Goal: Register for event/course

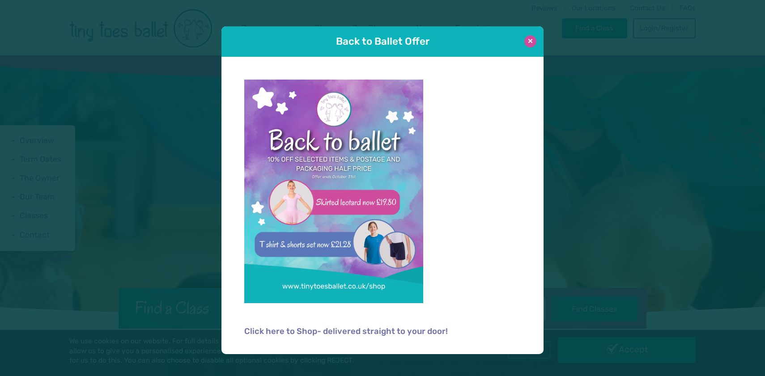
click at [527, 44] on button at bounding box center [531, 41] width 12 height 12
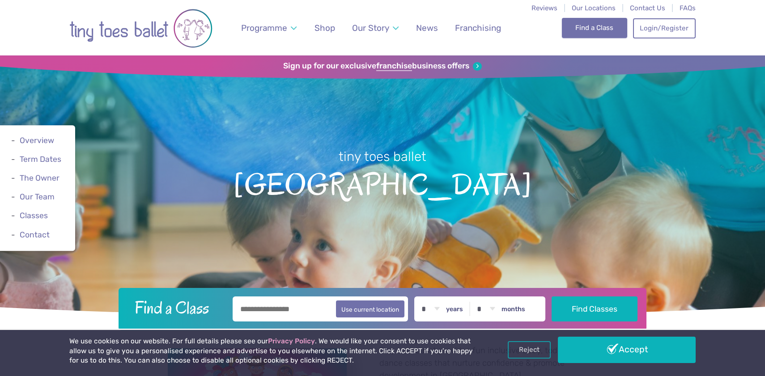
click at [606, 31] on link "Find a Class" at bounding box center [595, 28] width 66 height 20
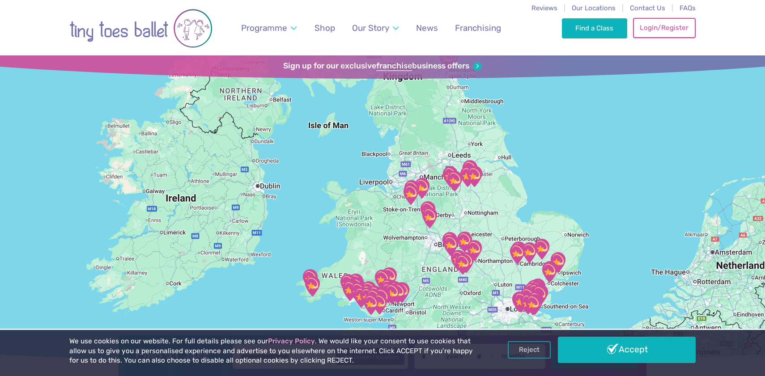
click at [655, 32] on link "Login/Register" at bounding box center [664, 28] width 63 height 20
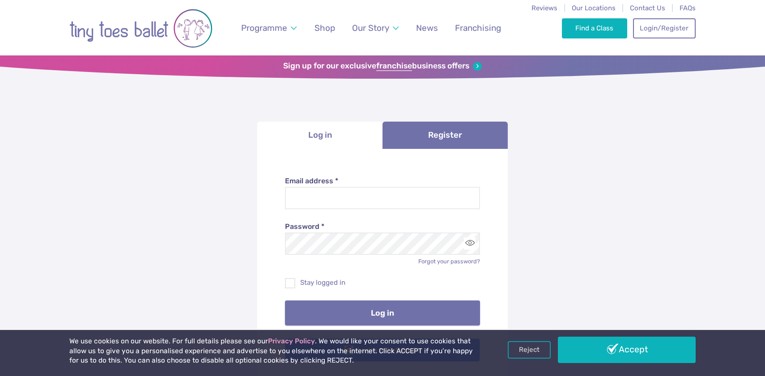
type input "**********"
click at [380, 310] on button "Log in" at bounding box center [383, 313] width 196 height 25
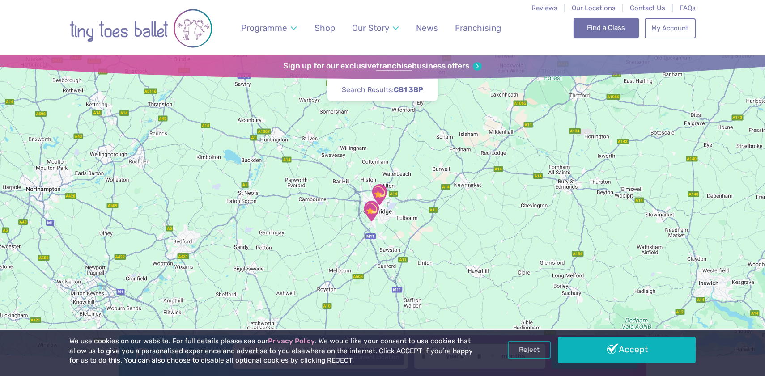
click at [576, 22] on link "Find a Class" at bounding box center [607, 28] width 66 height 20
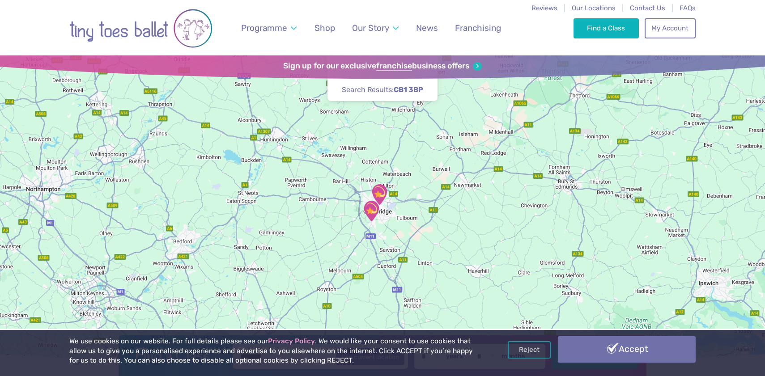
click at [636, 358] on link "Accept" at bounding box center [627, 350] width 138 height 26
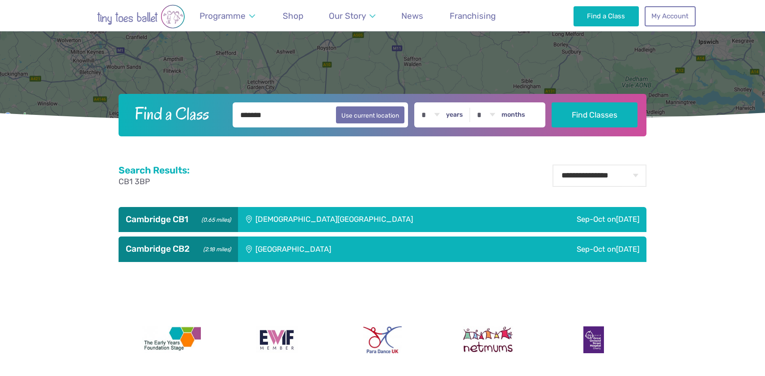
scroll to position [302, 0]
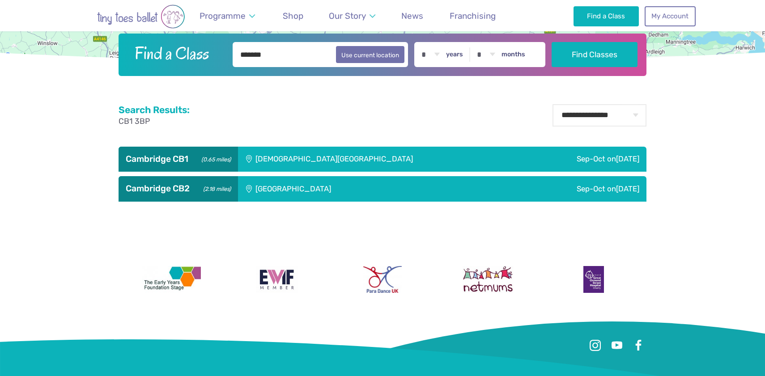
click at [426, 158] on div "[DEMOGRAPHIC_DATA][GEOGRAPHIC_DATA]" at bounding box center [381, 159] width 287 height 25
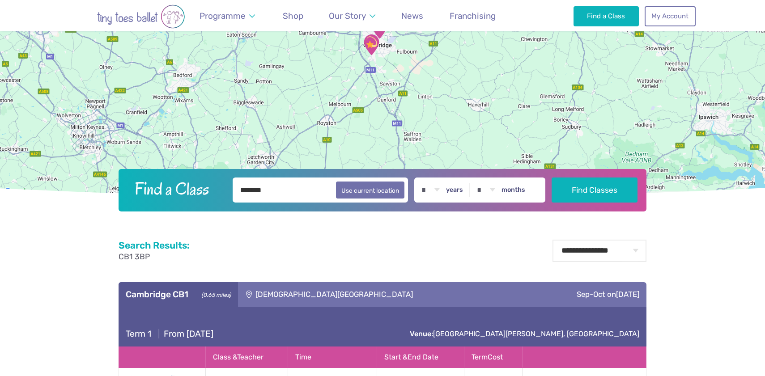
scroll to position [108, 0]
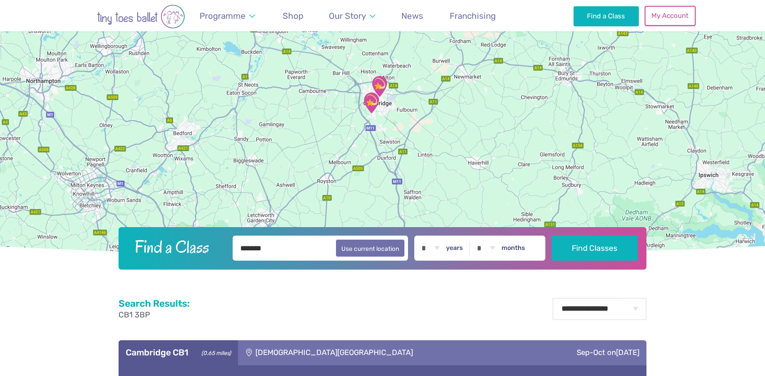
click at [673, 20] on link "My Account" at bounding box center [670, 16] width 51 height 20
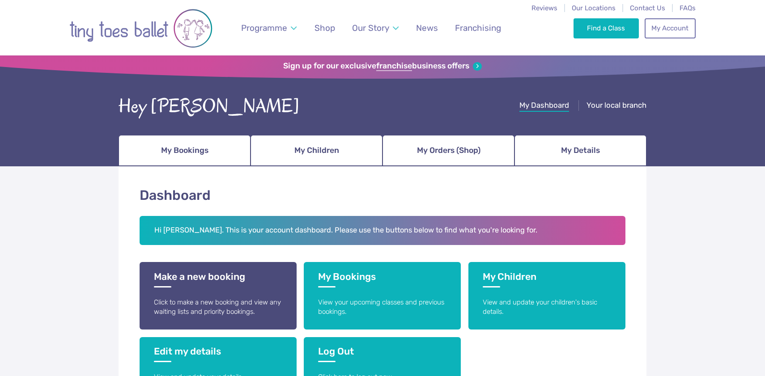
click at [673, 20] on link "My Account" at bounding box center [670, 28] width 51 height 20
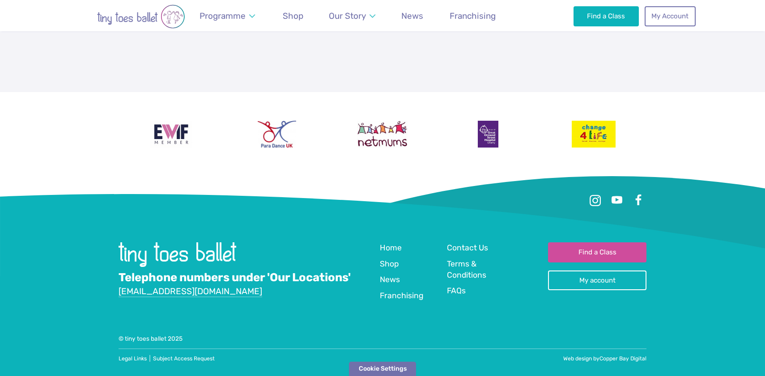
scroll to position [180, 0]
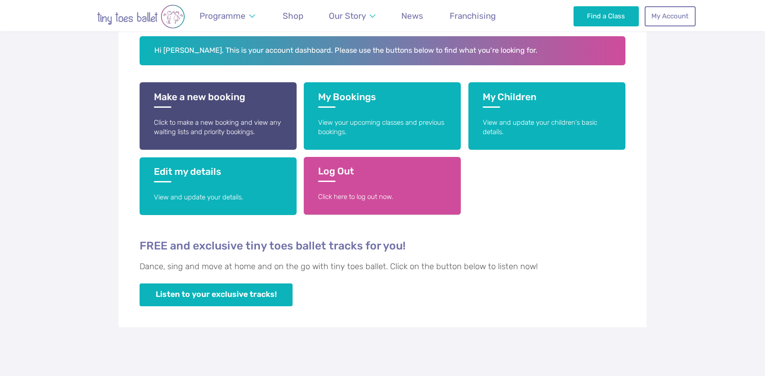
click at [432, 166] on h3 "Log Out" at bounding box center [382, 174] width 128 height 17
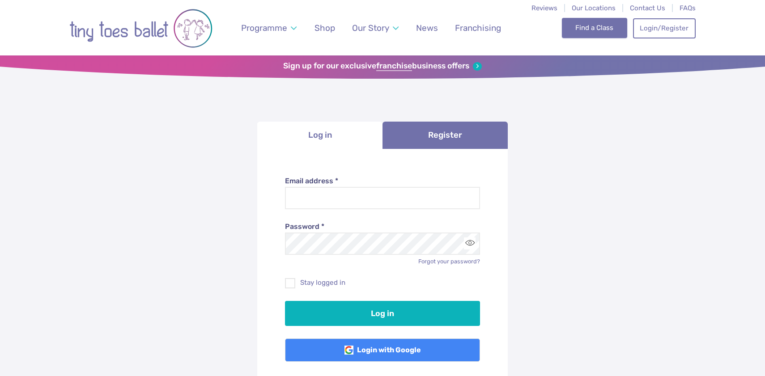
type input "**********"
click at [610, 26] on link "Find a Class" at bounding box center [595, 28] width 66 height 20
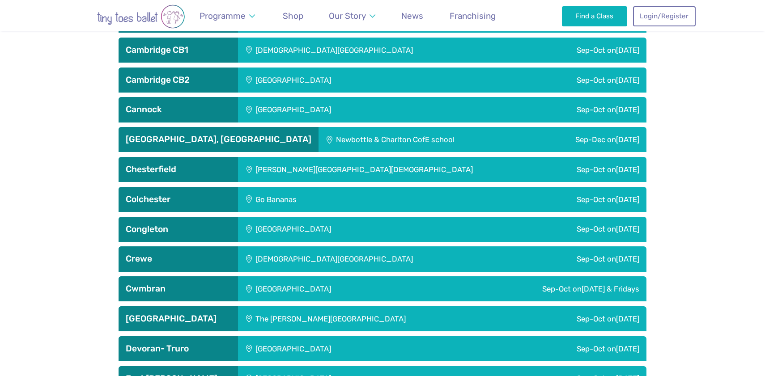
scroll to position [822, 0]
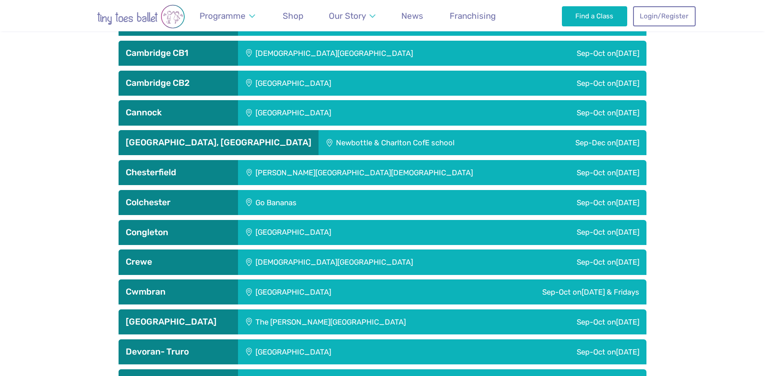
click at [328, 59] on div "[DEMOGRAPHIC_DATA][GEOGRAPHIC_DATA]" at bounding box center [381, 53] width 287 height 25
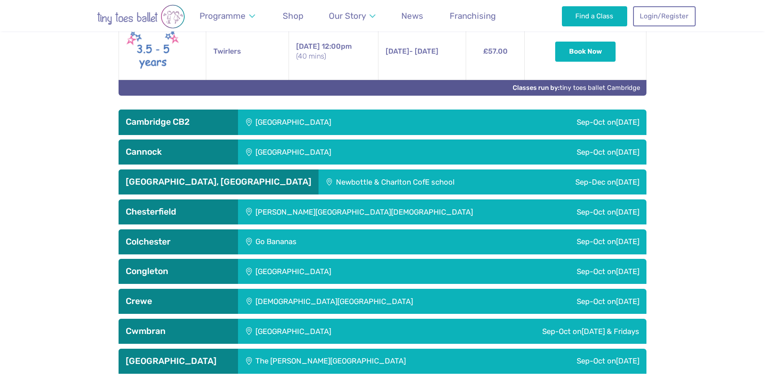
scroll to position [1167, 0]
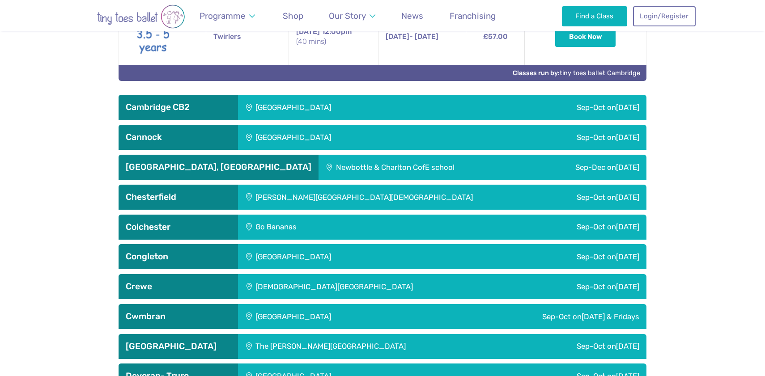
click at [380, 97] on div "Trumpington Village Hall" at bounding box center [353, 107] width 231 height 25
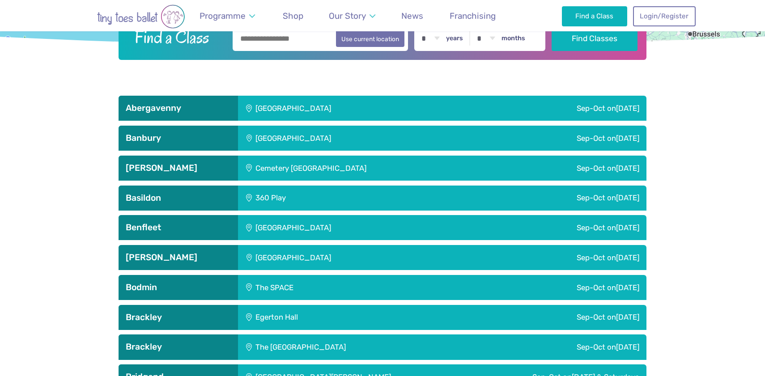
scroll to position [0, 0]
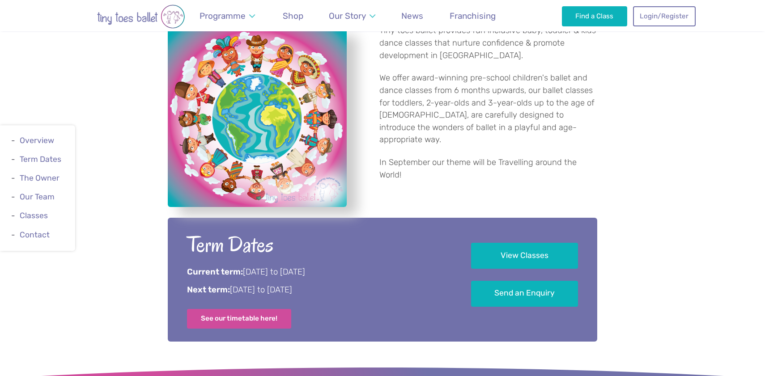
scroll to position [385, 0]
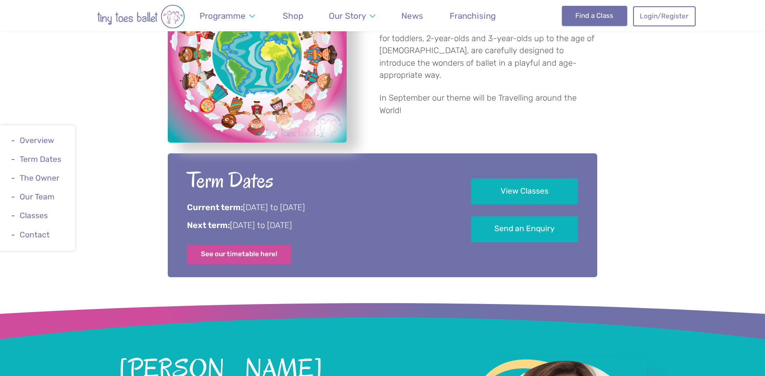
click at [608, 14] on link "Find a Class" at bounding box center [595, 16] width 66 height 20
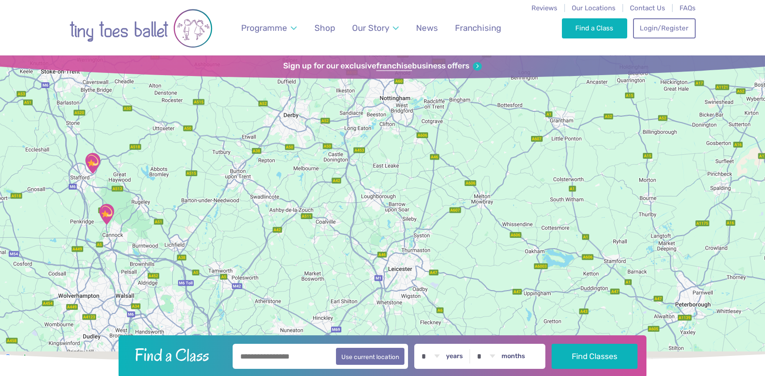
drag, startPoint x: 483, startPoint y: 192, endPoint x: 415, endPoint y: 175, distance: 69.5
click at [415, 175] on div at bounding box center [382, 209] width 765 height 309
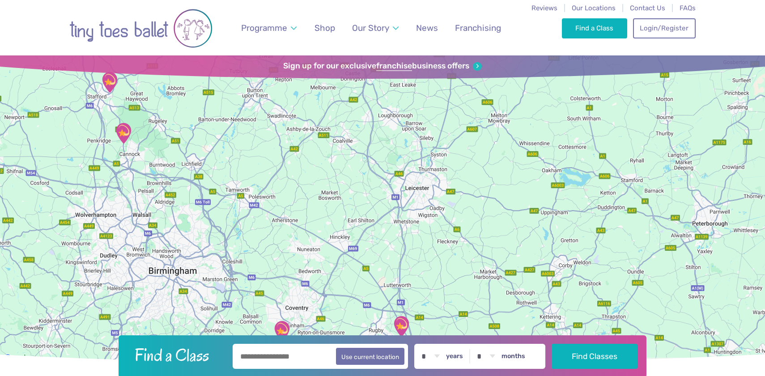
drag, startPoint x: 425, startPoint y: 147, endPoint x: 337, endPoint y: 135, distance: 88.6
click at [337, 135] on div at bounding box center [382, 209] width 765 height 309
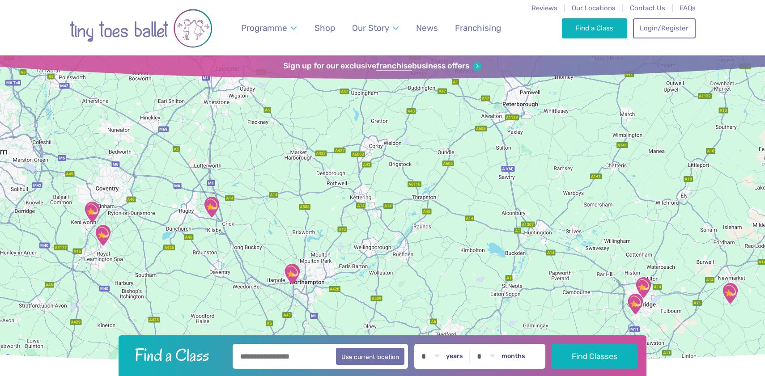
drag, startPoint x: 410, startPoint y: 213, endPoint x: 314, endPoint y: 104, distance: 145.2
click at [314, 104] on div at bounding box center [382, 209] width 765 height 309
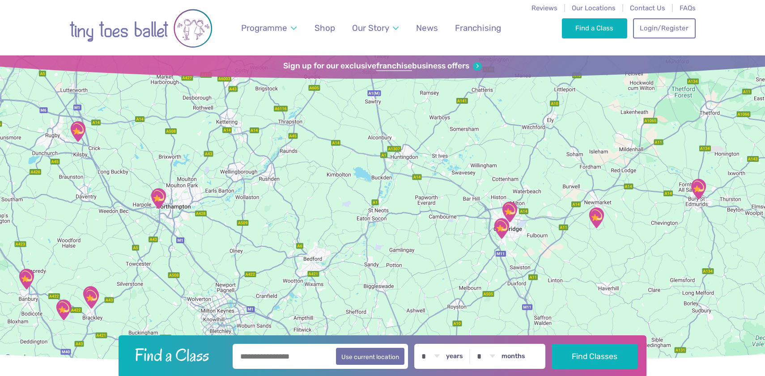
drag, startPoint x: 507, startPoint y: 198, endPoint x: 357, endPoint y: 136, distance: 161.9
click at [357, 136] on div at bounding box center [382, 209] width 765 height 309
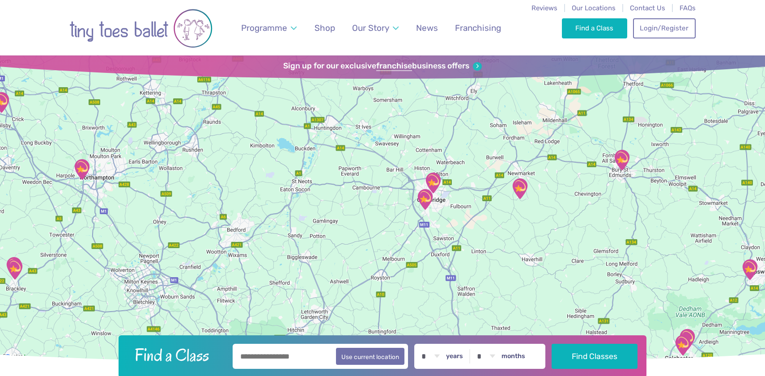
click at [426, 202] on img "Trumpington Village Hall" at bounding box center [425, 199] width 22 height 22
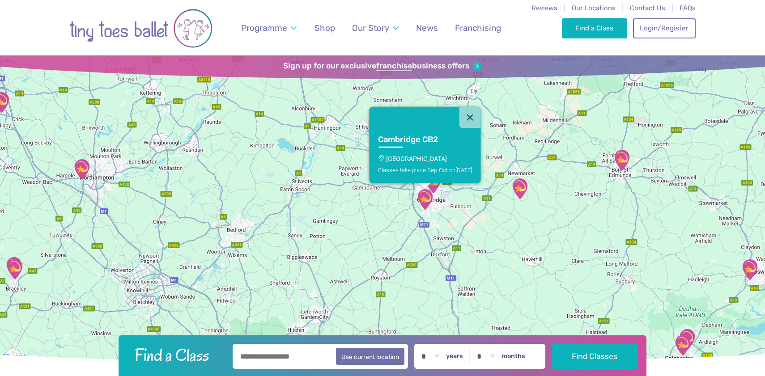
click at [521, 189] on img "Ellesmere Centre Suffolk" at bounding box center [520, 189] width 22 height 22
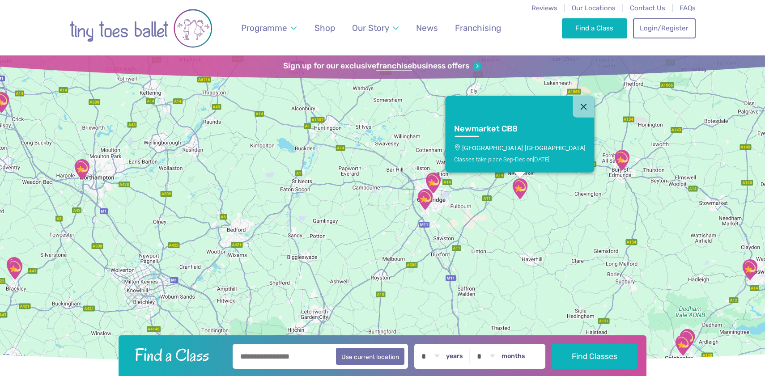
click at [436, 180] on img "St Matthew's Church" at bounding box center [433, 183] width 22 height 22
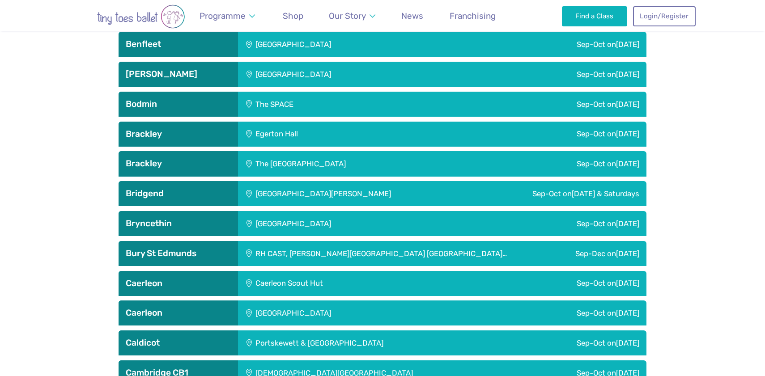
scroll to position [575, 0]
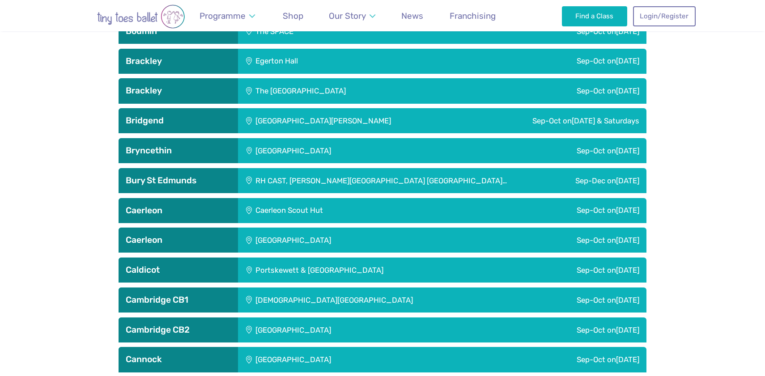
click at [182, 297] on h3 "Cambridge CB1" at bounding box center [178, 300] width 105 height 11
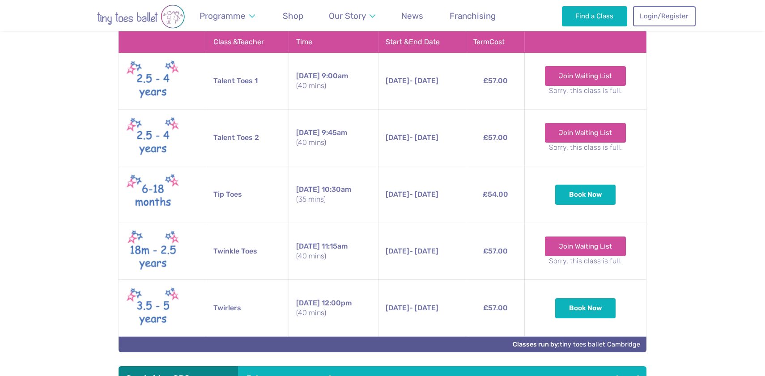
scroll to position [896, 0]
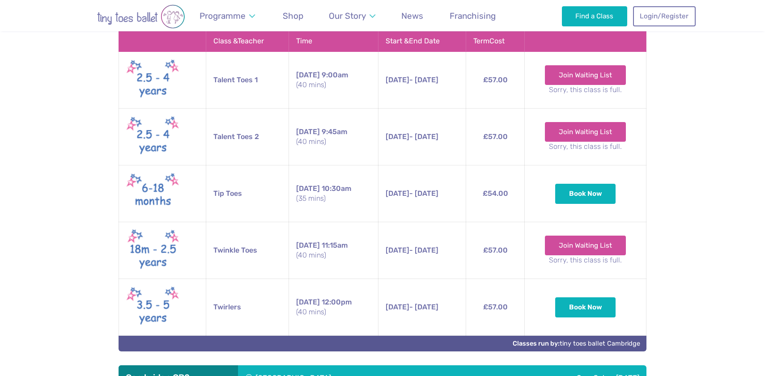
click at [158, 310] on img at bounding box center [153, 308] width 54 height 46
click at [218, 307] on td "Twirlers" at bounding box center [247, 307] width 83 height 57
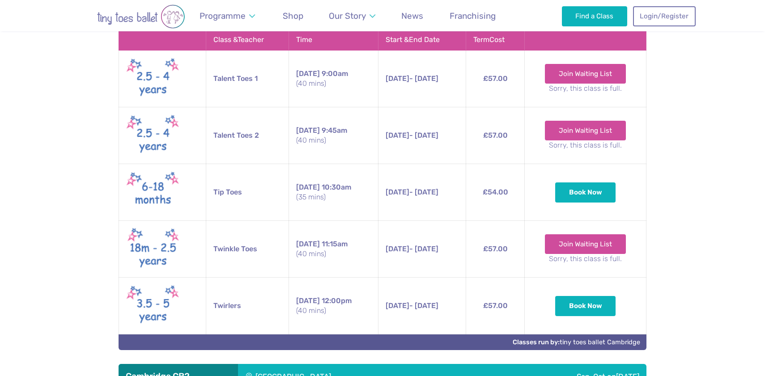
scroll to position [897, 0]
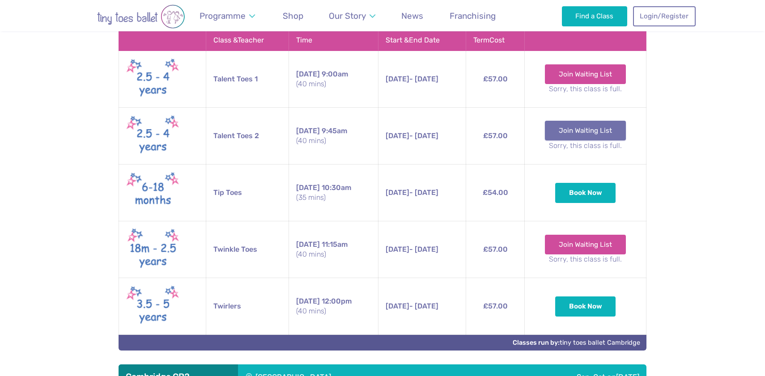
click at [572, 130] on link "Join Waiting List" at bounding box center [585, 131] width 81 height 20
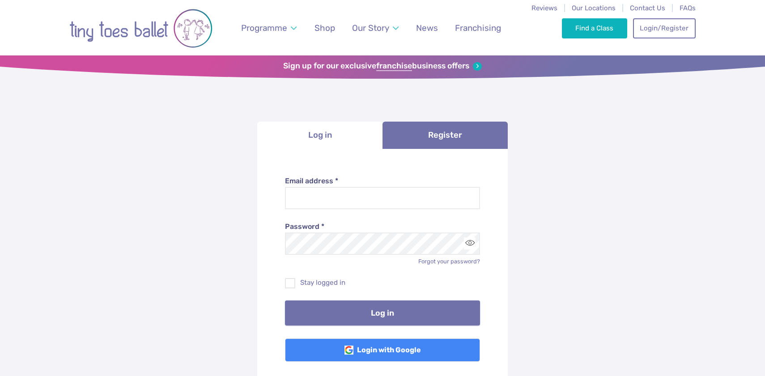
type input "**********"
click at [405, 315] on button "Log in" at bounding box center [383, 313] width 196 height 25
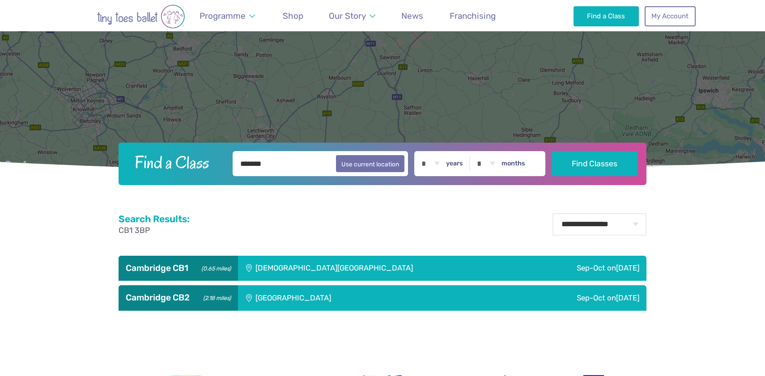
scroll to position [195, 0]
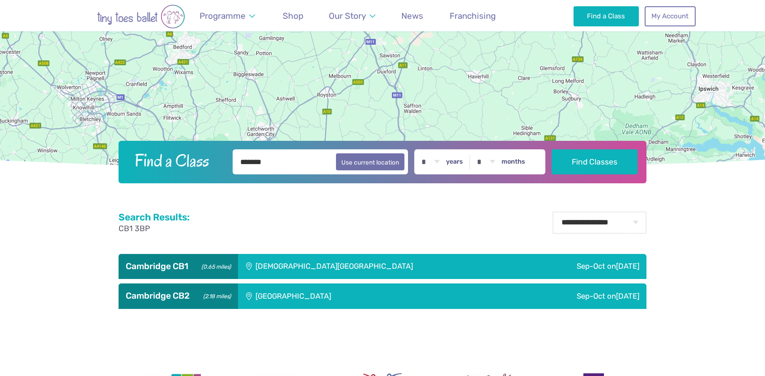
click at [209, 299] on small "(2.18 miles)" at bounding box center [215, 295] width 30 height 9
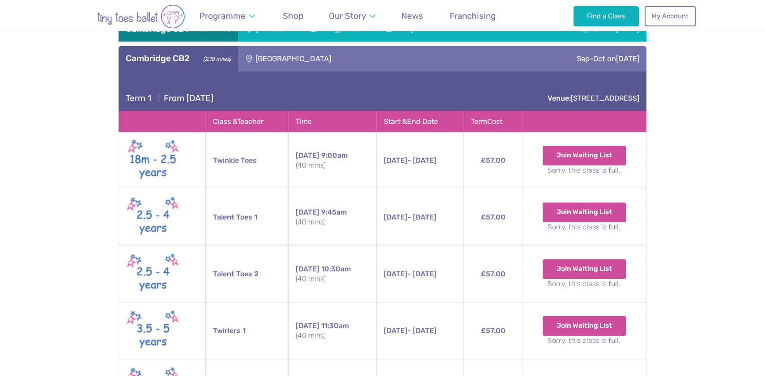
scroll to position [300, 0]
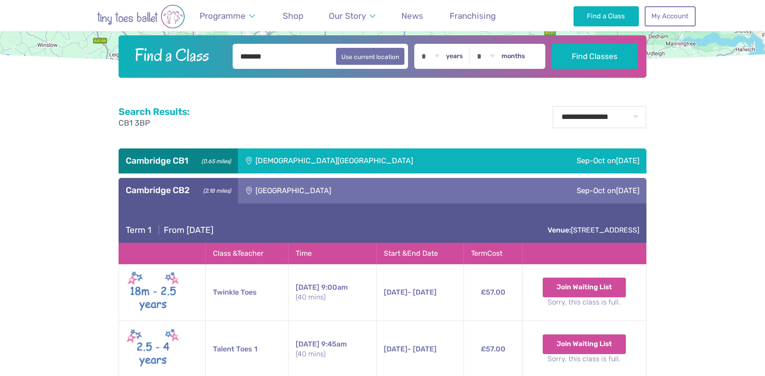
click at [194, 161] on h3 "Cambridge CB1 (0.65 miles)" at bounding box center [178, 161] width 105 height 11
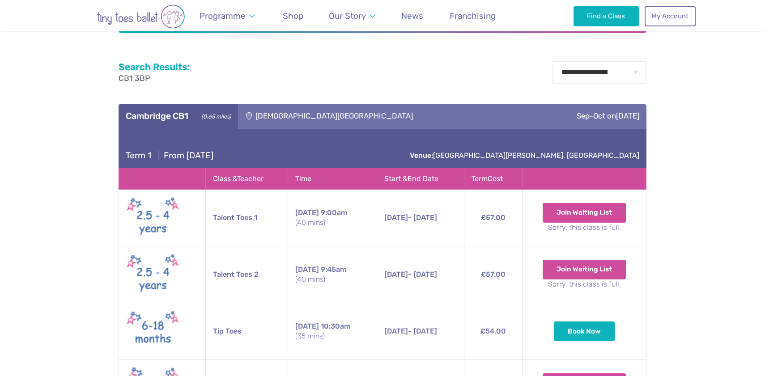
scroll to position [435, 0]
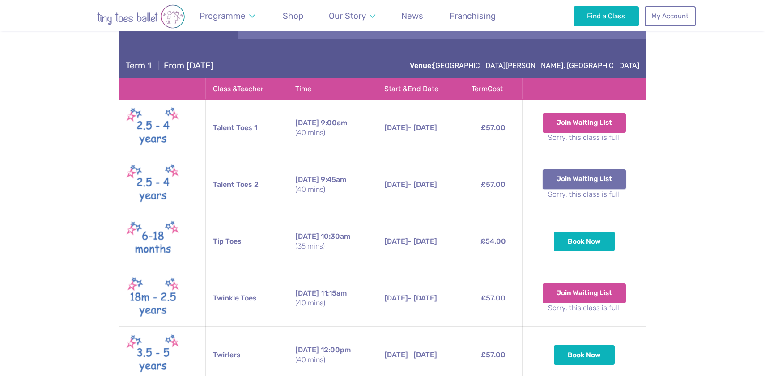
click at [567, 173] on button "Join Waiting List" at bounding box center [584, 180] width 83 height 20
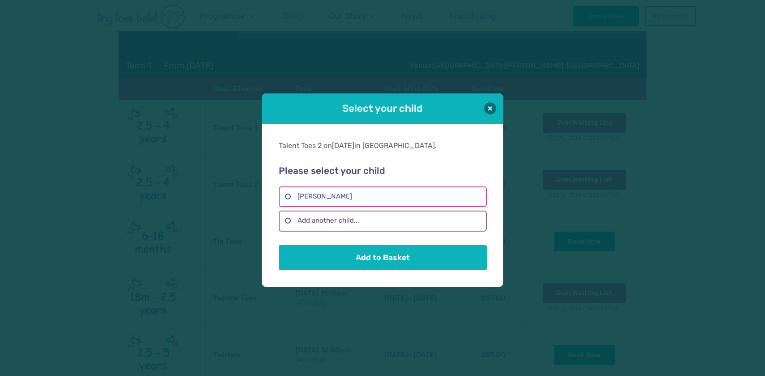
click at [378, 197] on label "[PERSON_NAME]" at bounding box center [383, 197] width 208 height 21
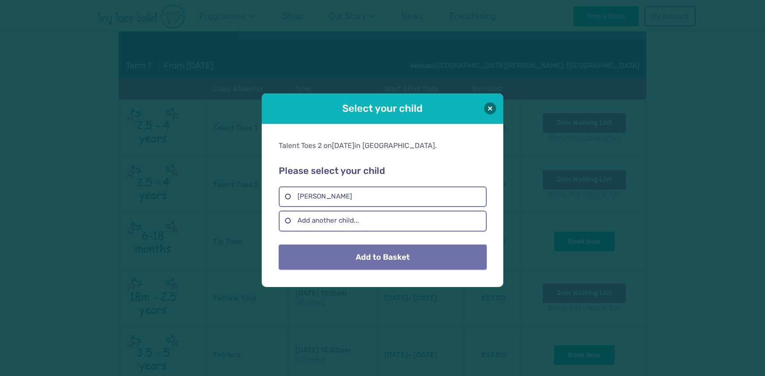
click at [388, 265] on button "Add to Basket" at bounding box center [383, 257] width 208 height 25
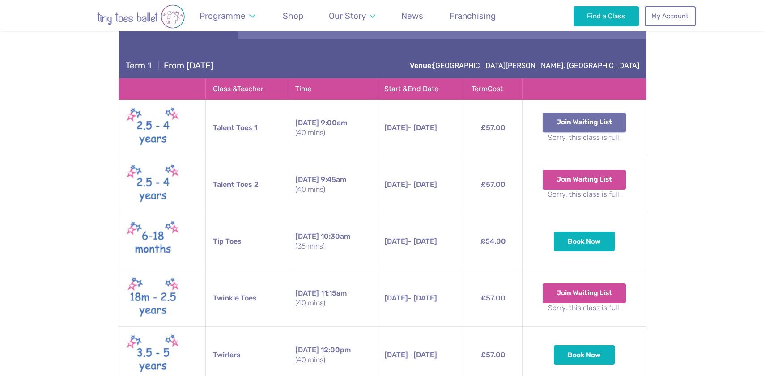
click at [583, 123] on button "Join Waiting List" at bounding box center [584, 123] width 83 height 20
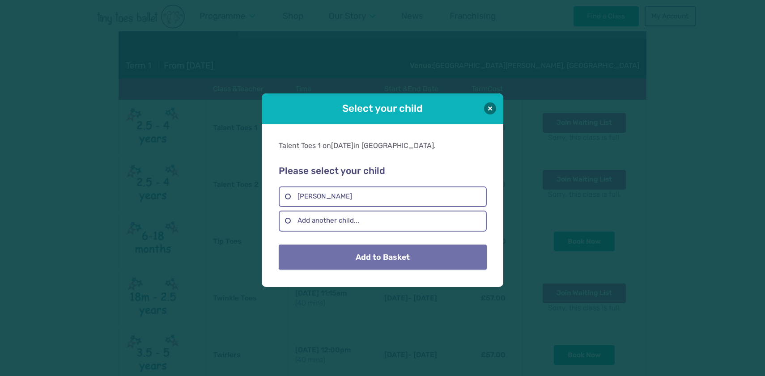
click at [398, 253] on button "Add to Basket" at bounding box center [383, 257] width 208 height 25
